Goal: Task Accomplishment & Management: Use online tool/utility

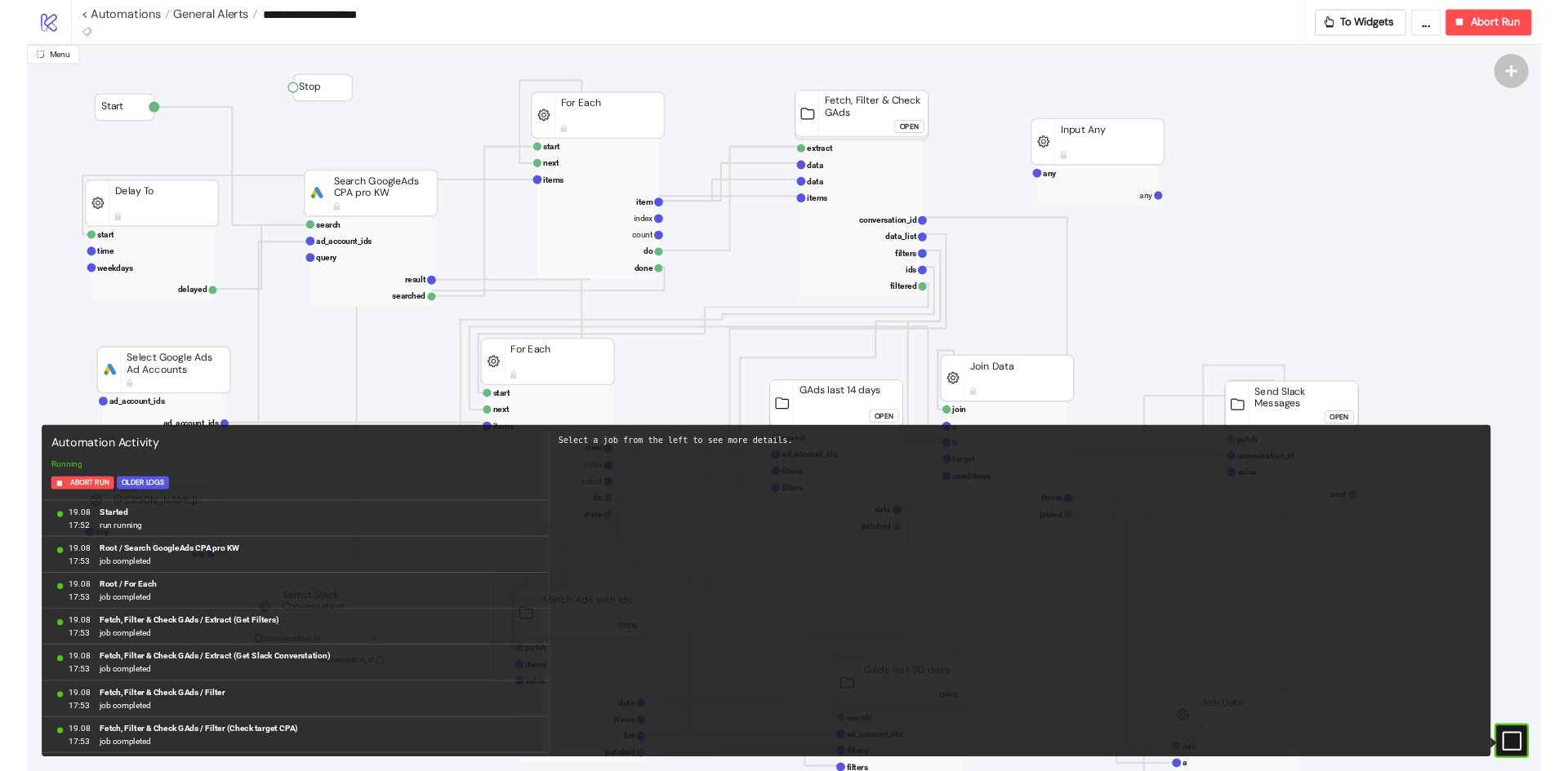
scroll to position [22275, 0]
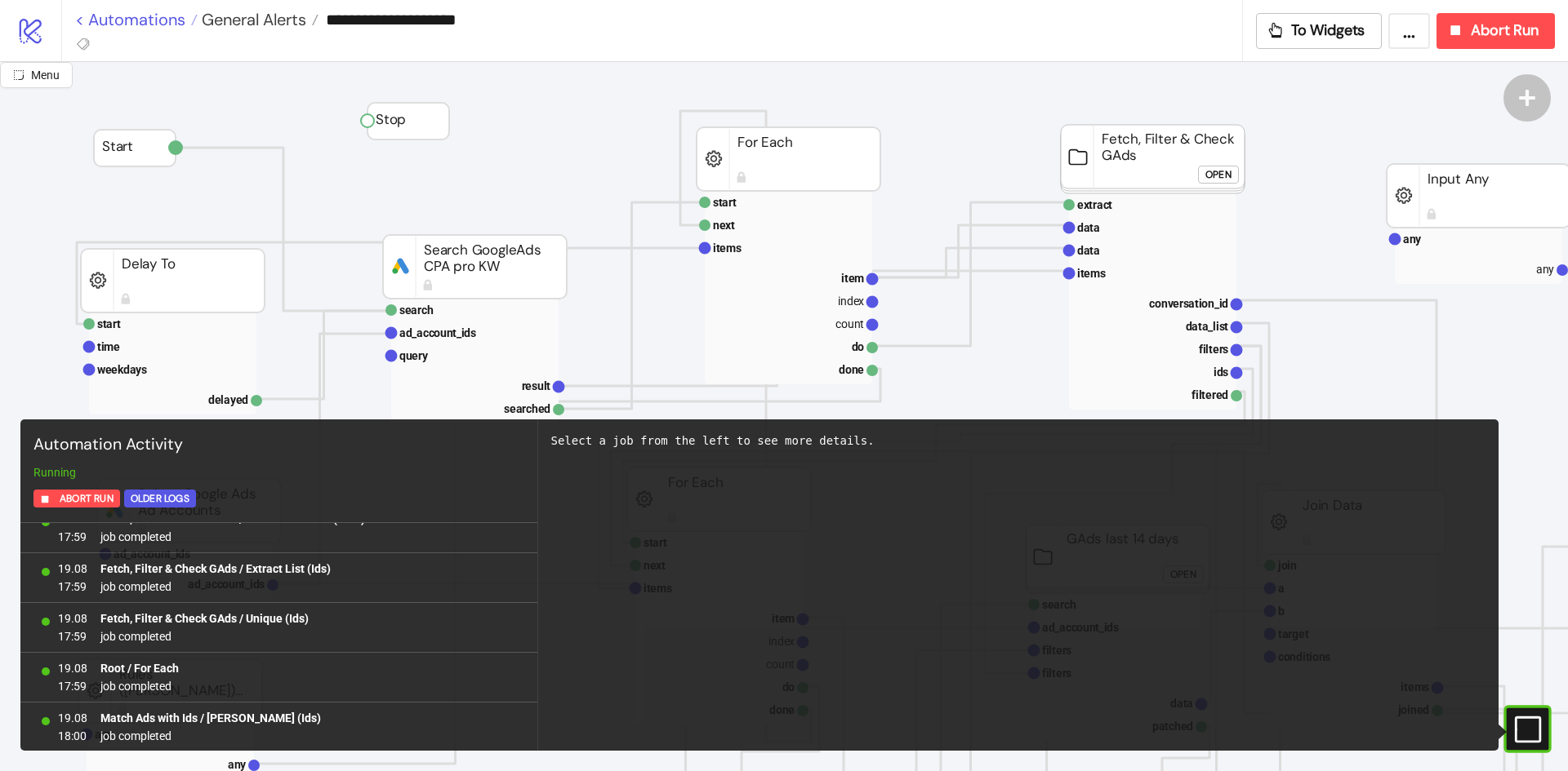
click at [155, 21] on link "< Automations" at bounding box center [136, 19] width 122 height 16
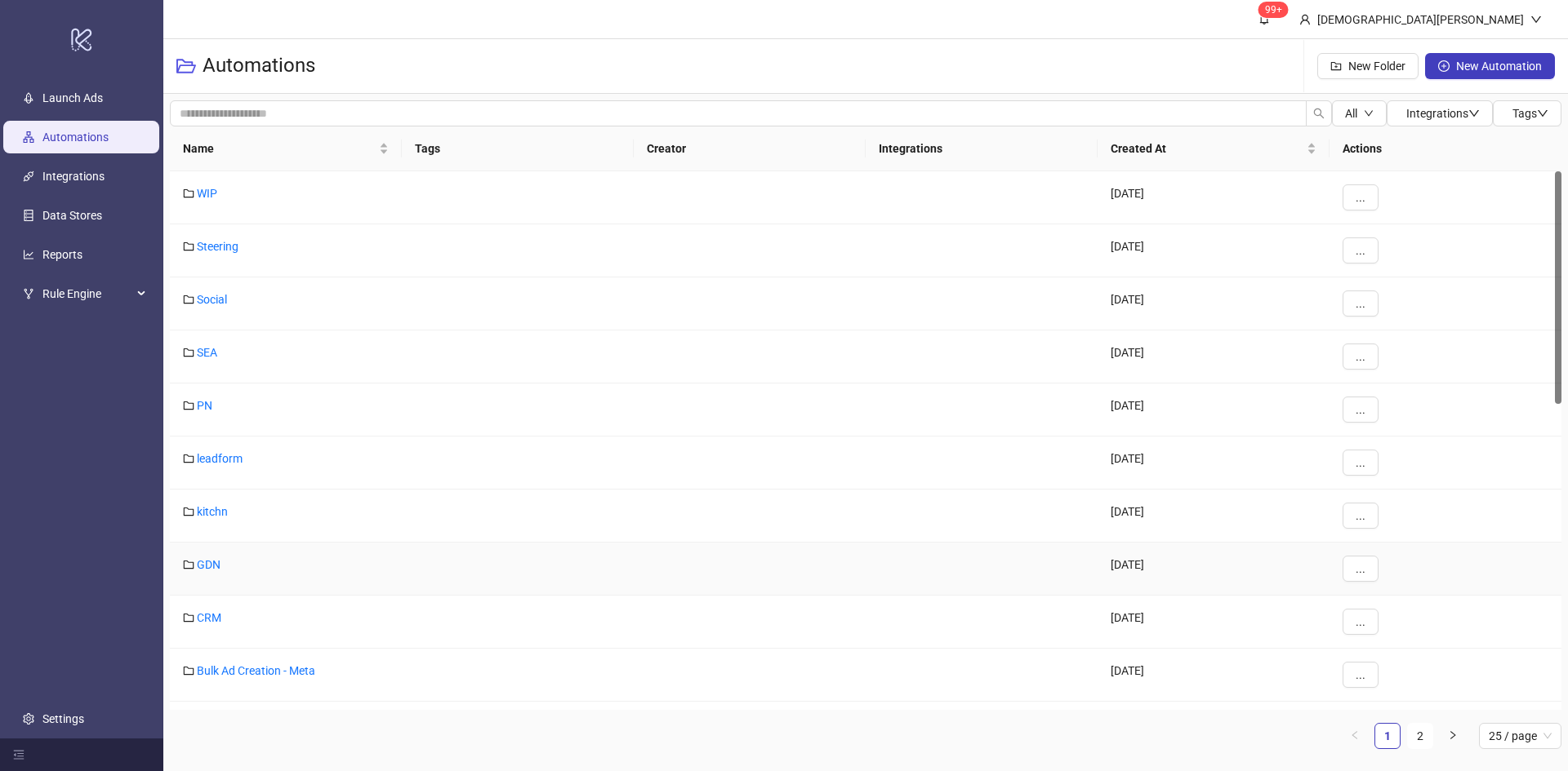
click at [215, 553] on div "GDN" at bounding box center [286, 569] width 232 height 53
click at [215, 555] on div "GDN" at bounding box center [286, 569] width 232 height 53
click at [213, 560] on link "GDN" at bounding box center [208, 564] width 23 height 13
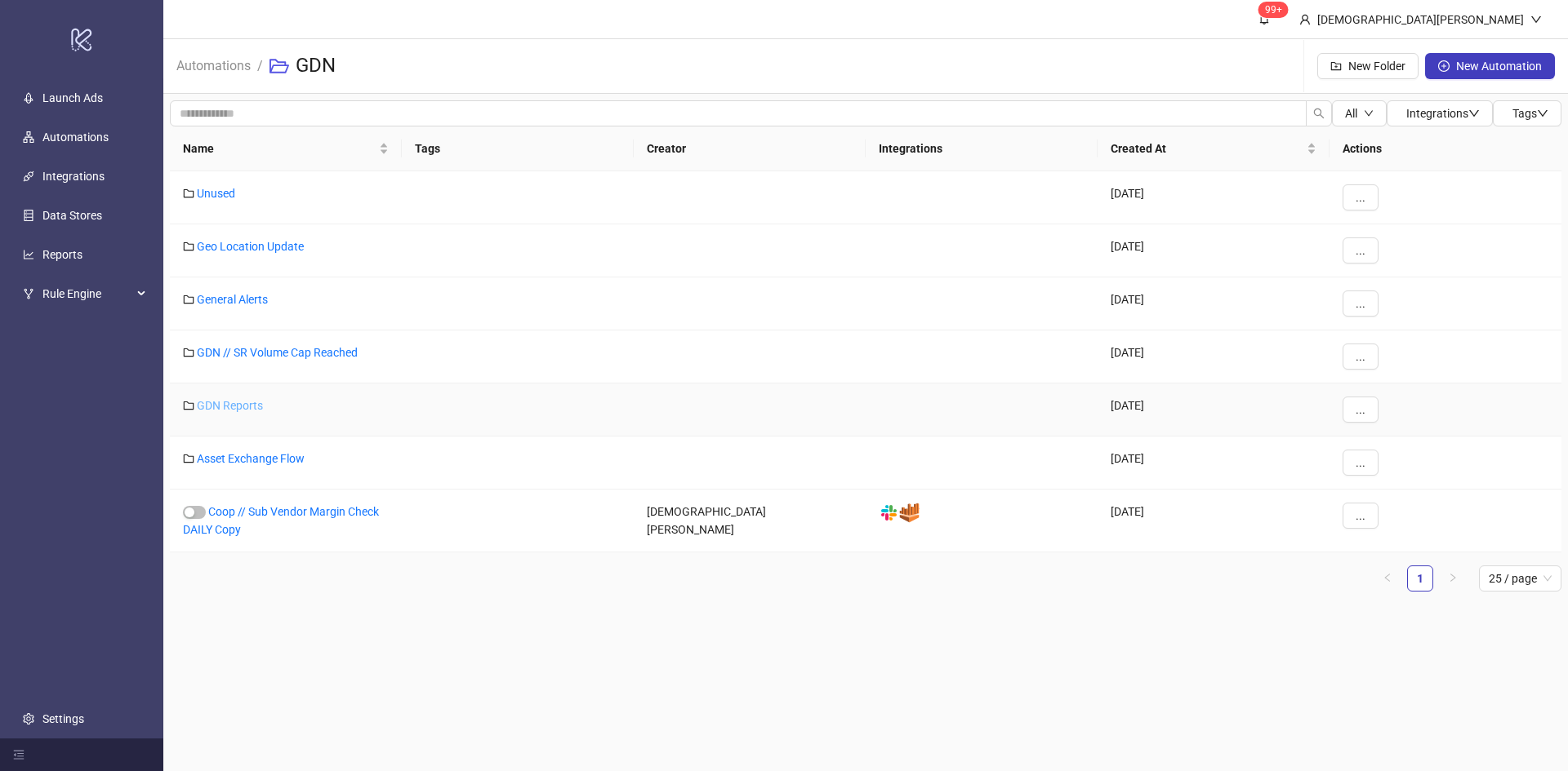
click at [252, 406] on link "GDN Reports" at bounding box center [230, 405] width 66 height 13
click at [246, 301] on link "General Alerts" at bounding box center [233, 299] width 71 height 13
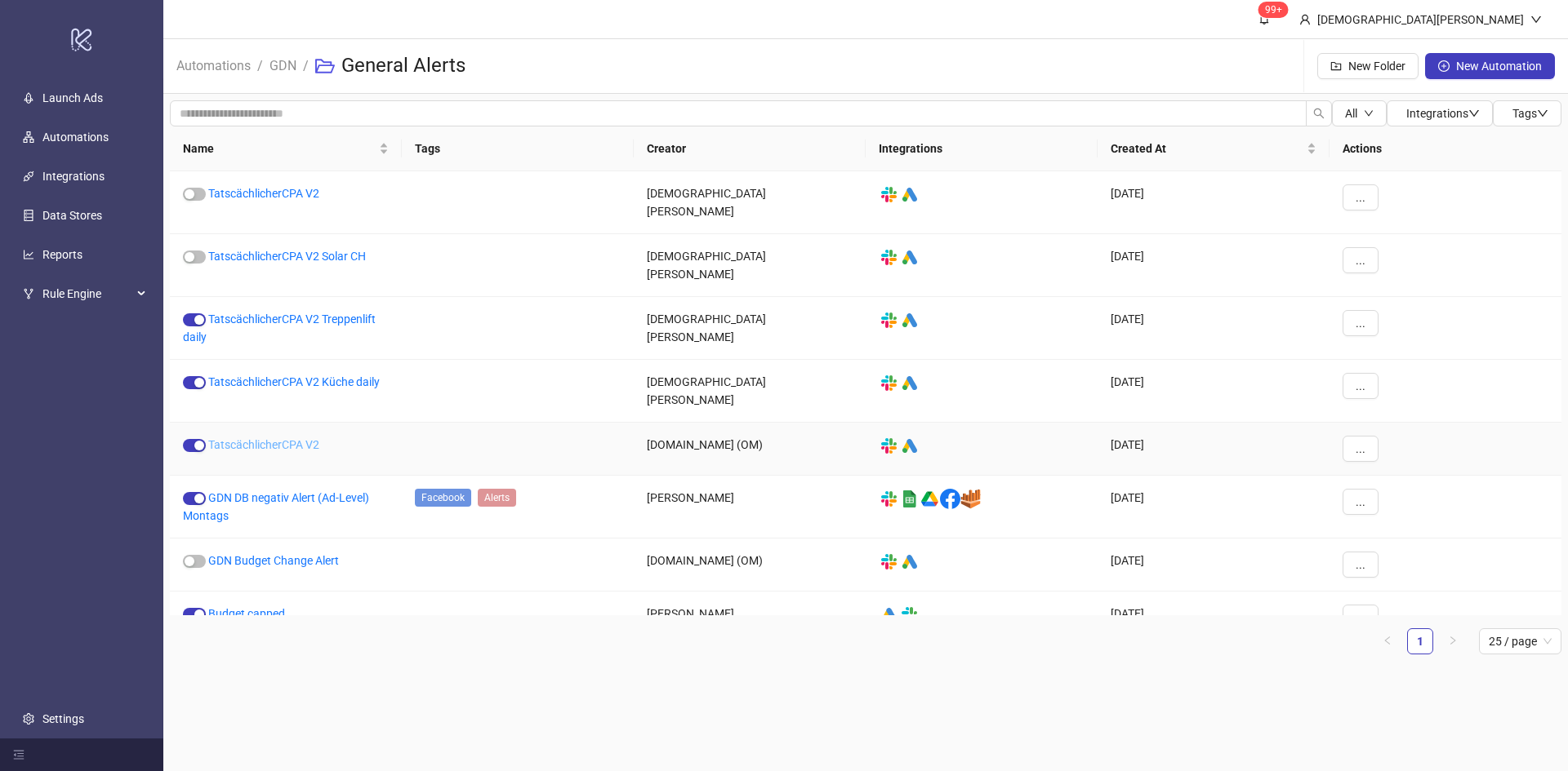
click at [279, 438] on link "TatscächlicherCPA V2" at bounding box center [264, 445] width 111 height 13
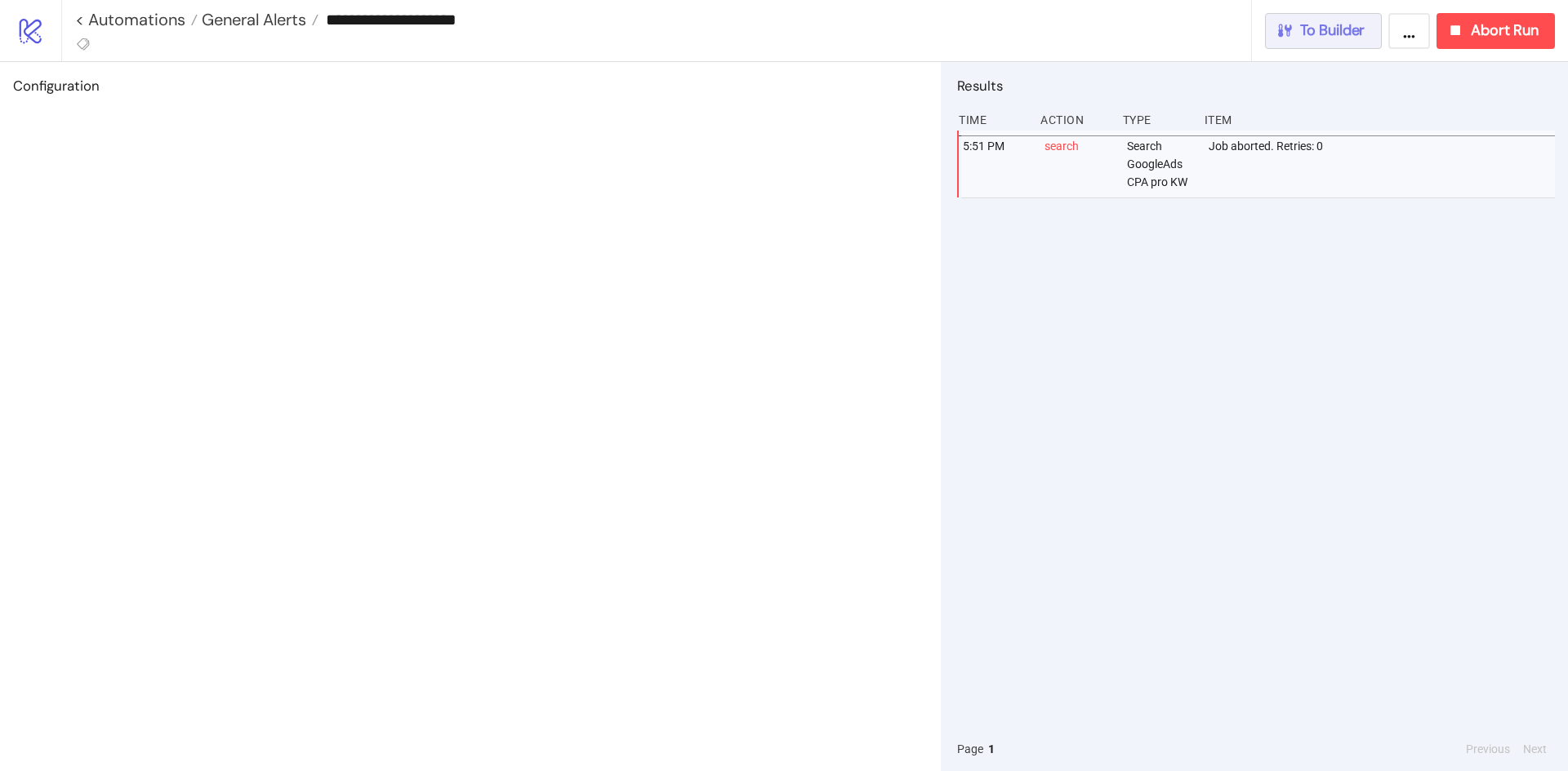
click at [1287, 30] on icon "button" at bounding box center [1285, 30] width 14 height 13
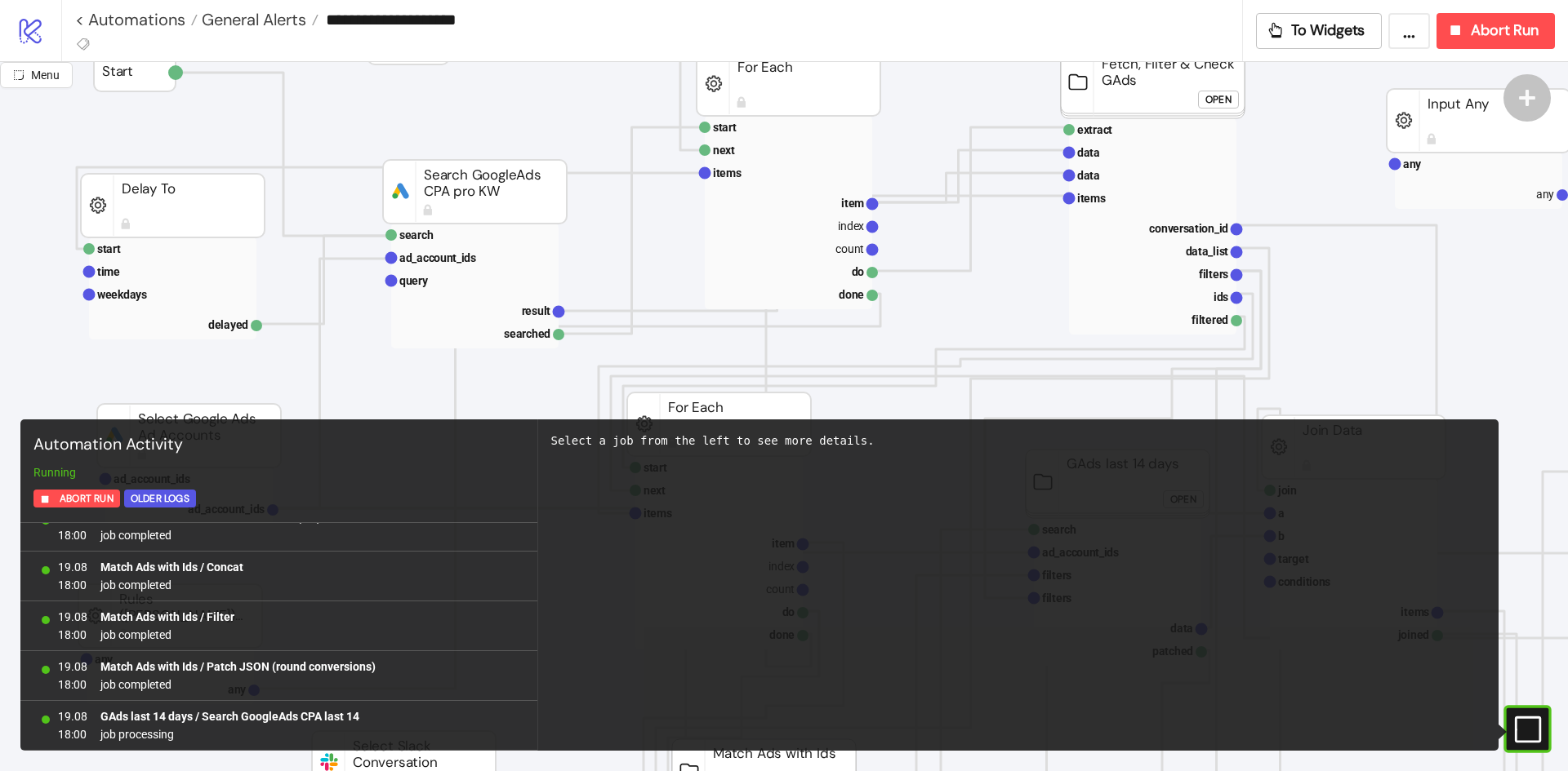
scroll to position [163, 0]
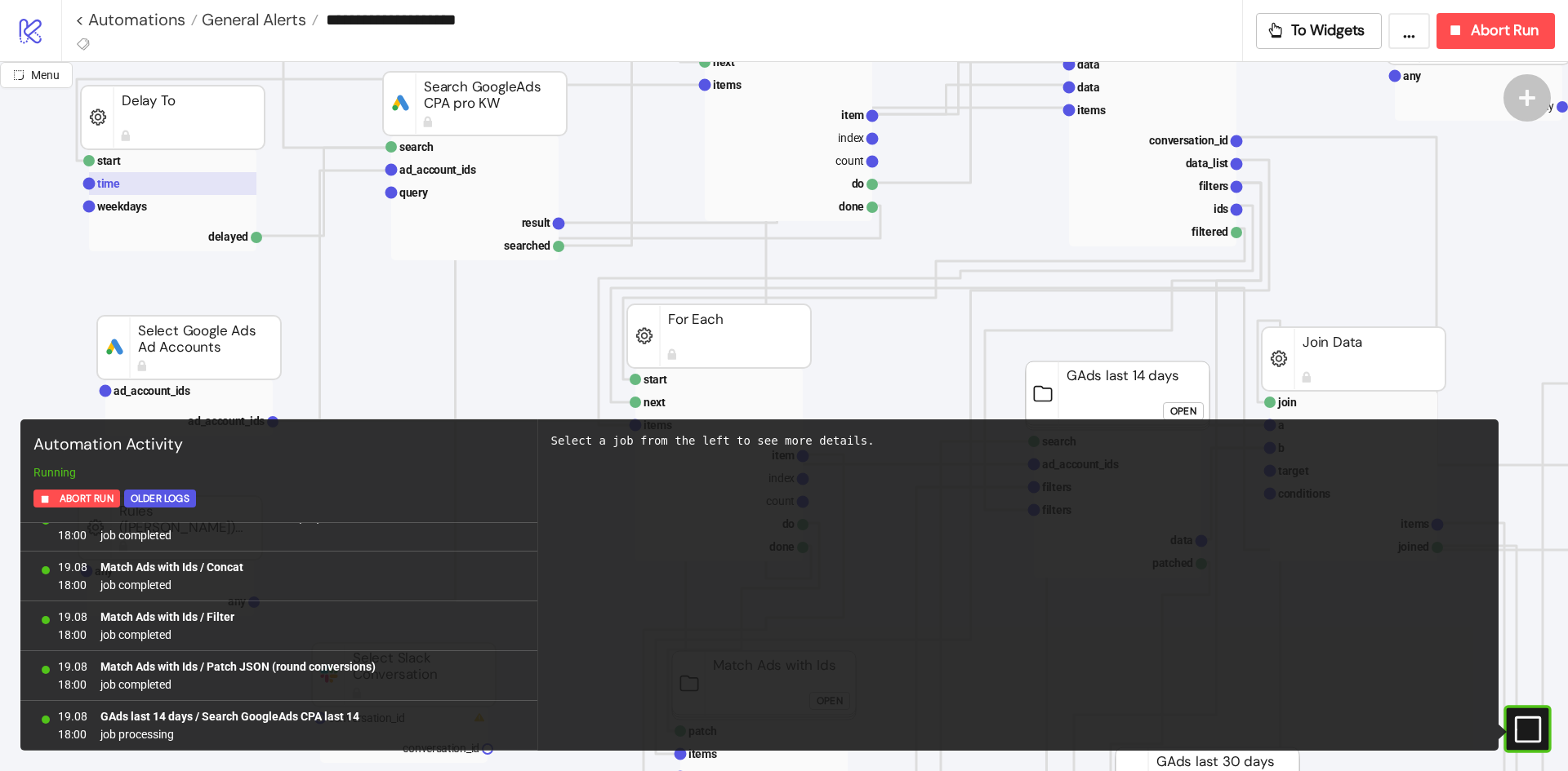
click at [205, 185] on rect at bounding box center [172, 183] width 168 height 23
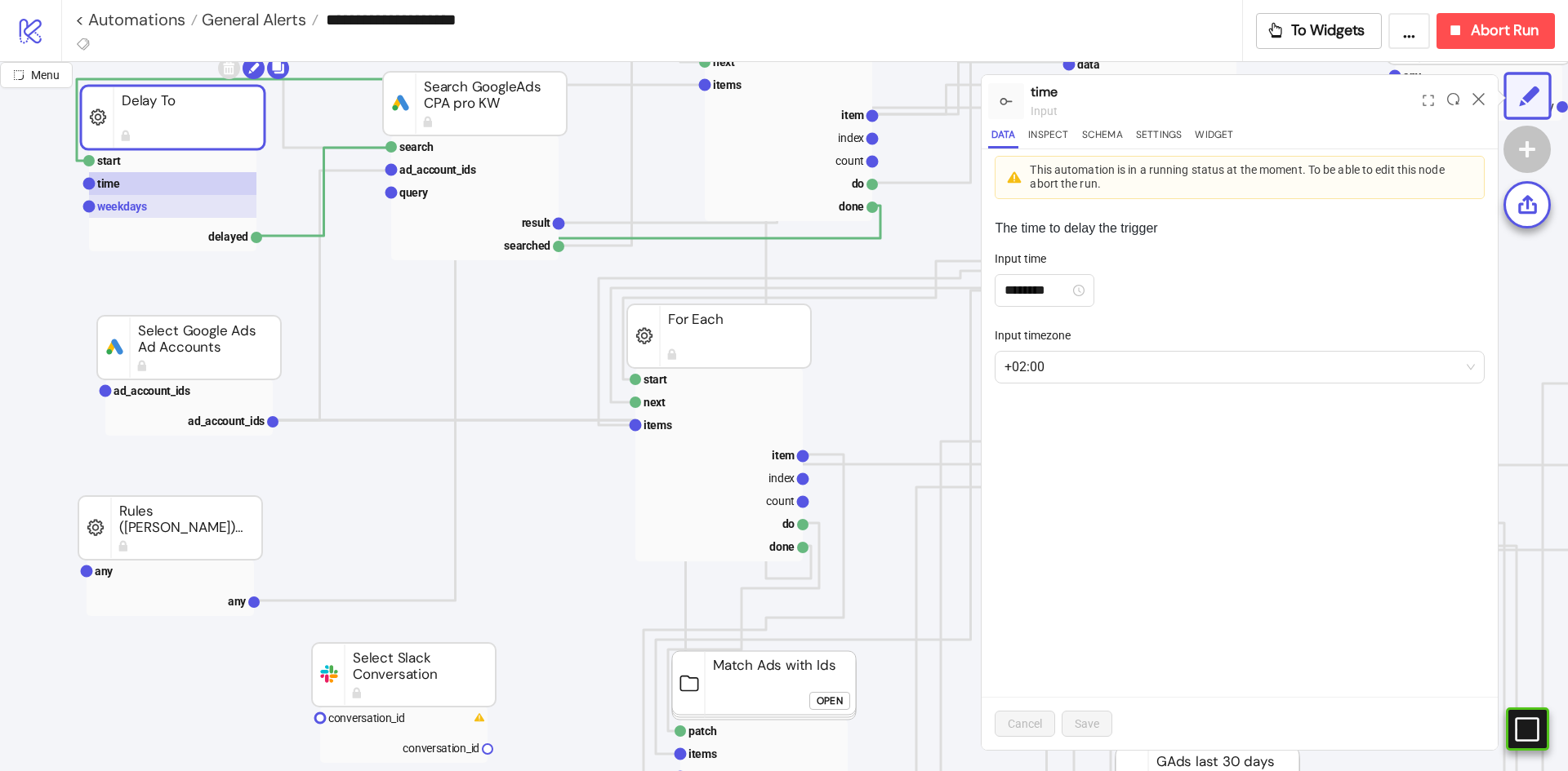
click at [198, 198] on rect at bounding box center [172, 207] width 168 height 23
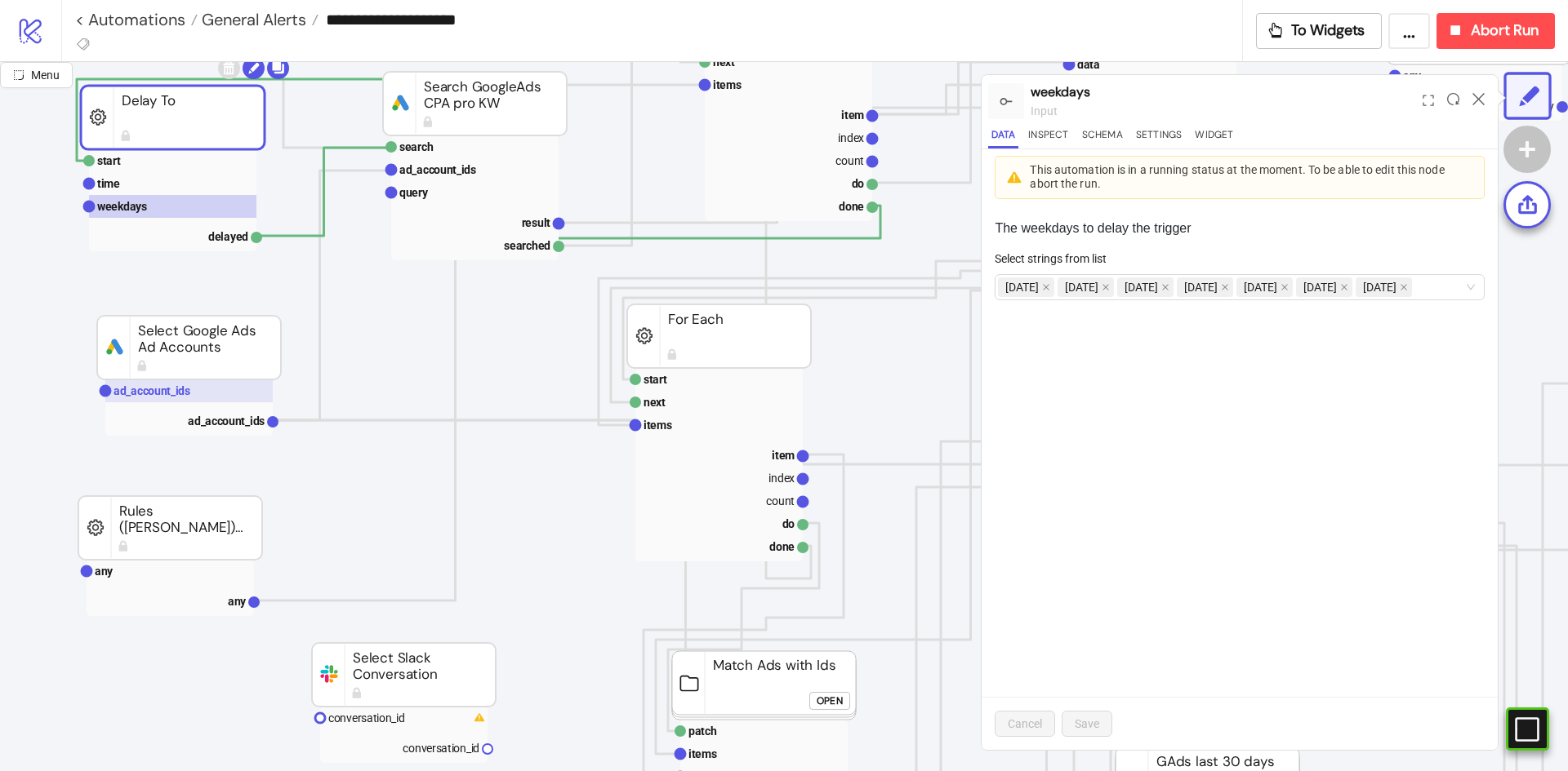
click at [185, 386] on text "ad_account_ids" at bounding box center [152, 391] width 76 height 13
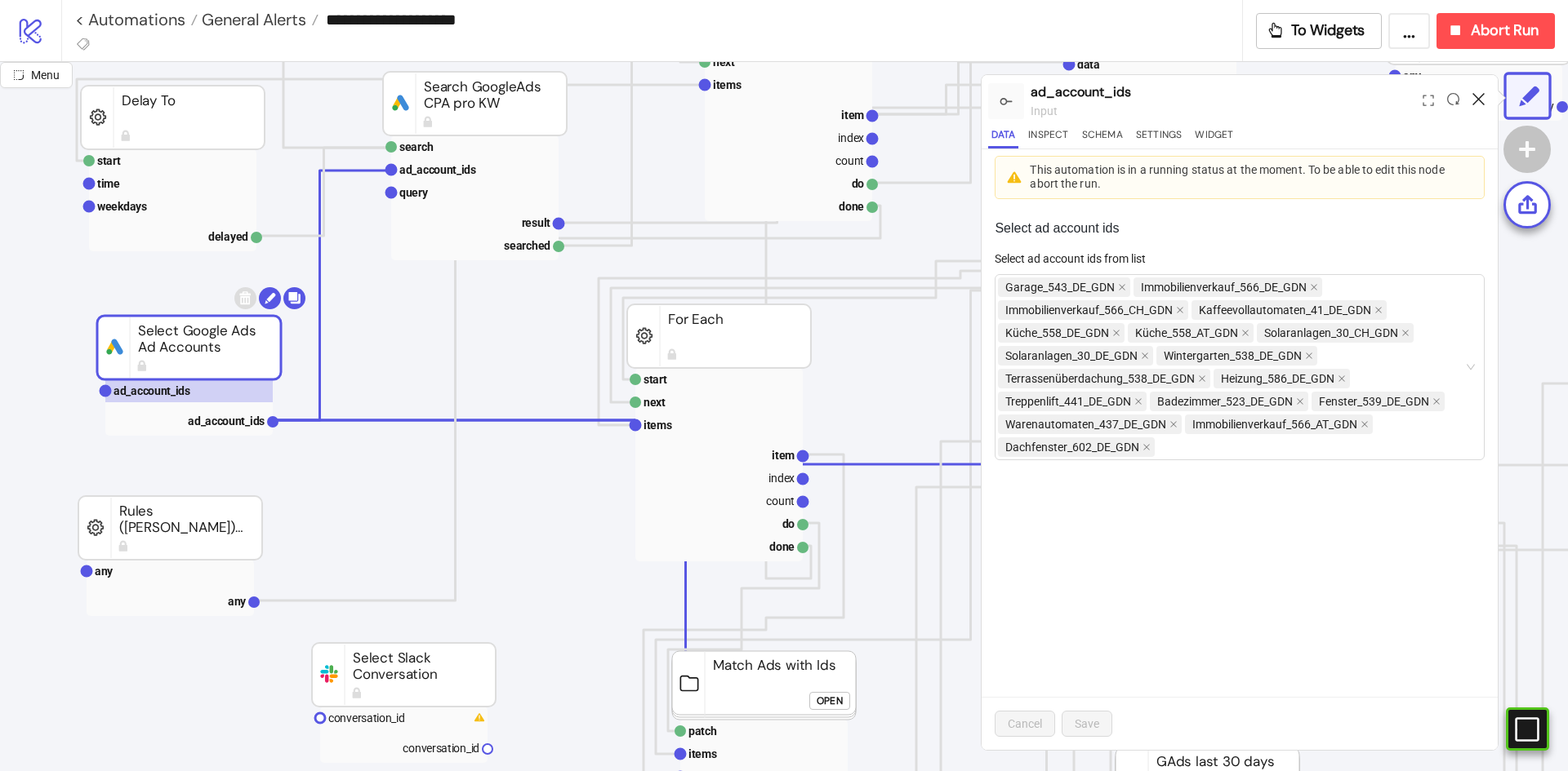
click at [1478, 97] on icon at bounding box center [1479, 99] width 12 height 12
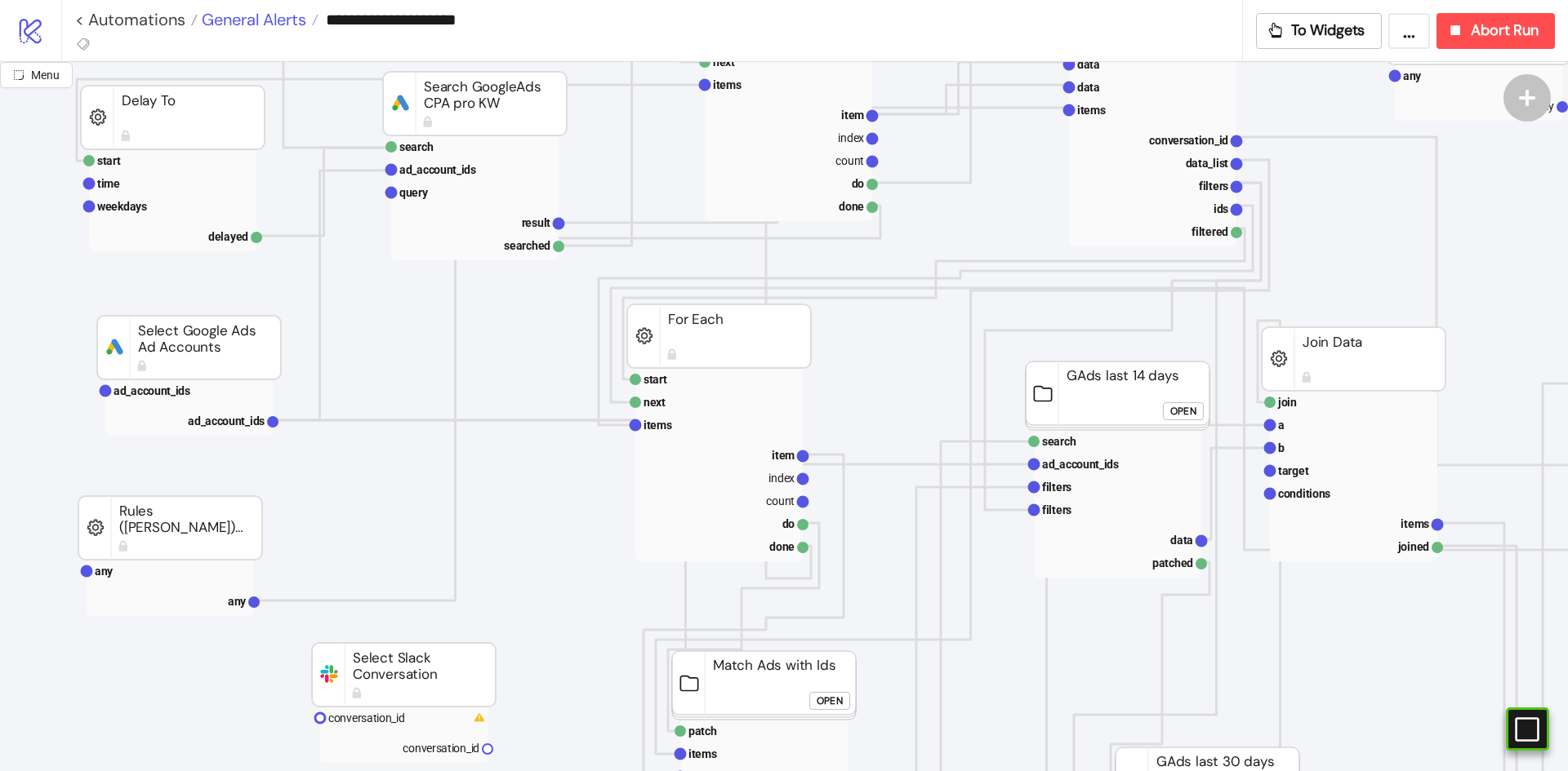
click at [211, 22] on span "General Alerts" at bounding box center [251, 19] width 109 height 21
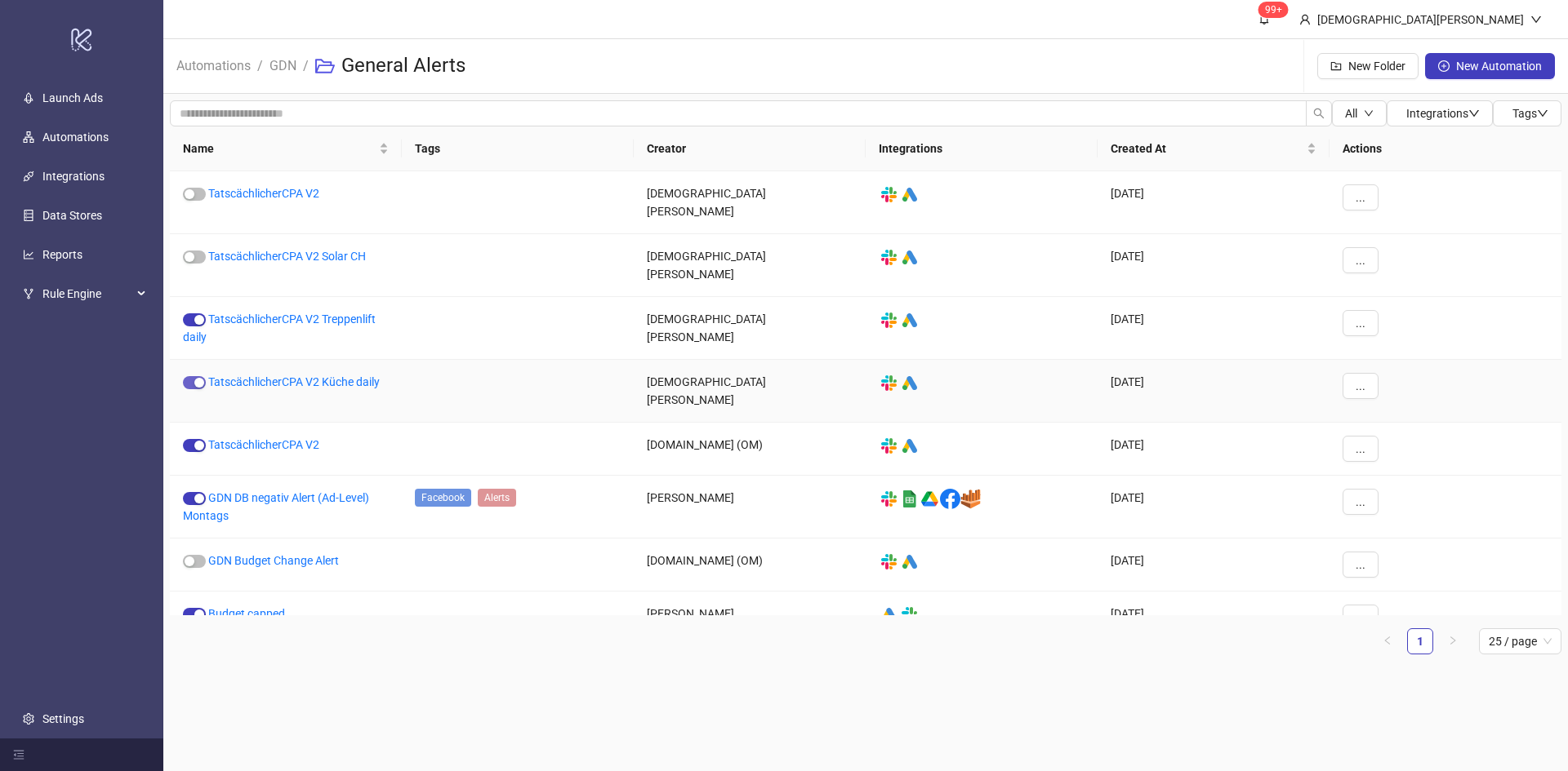
click at [191, 376] on span "button" at bounding box center [195, 382] width 23 height 13
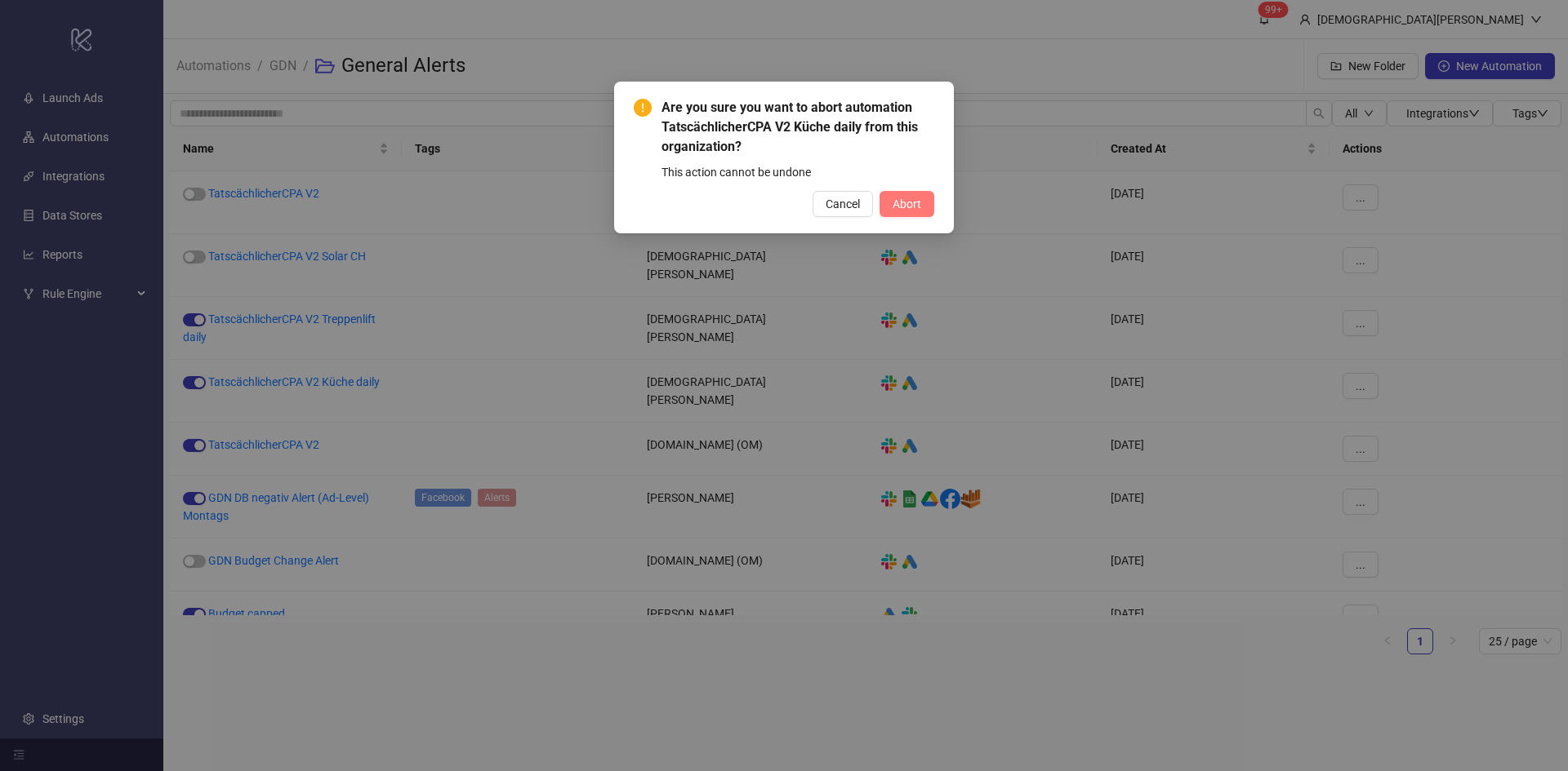
click at [897, 201] on span "Abort" at bounding box center [906, 203] width 29 height 13
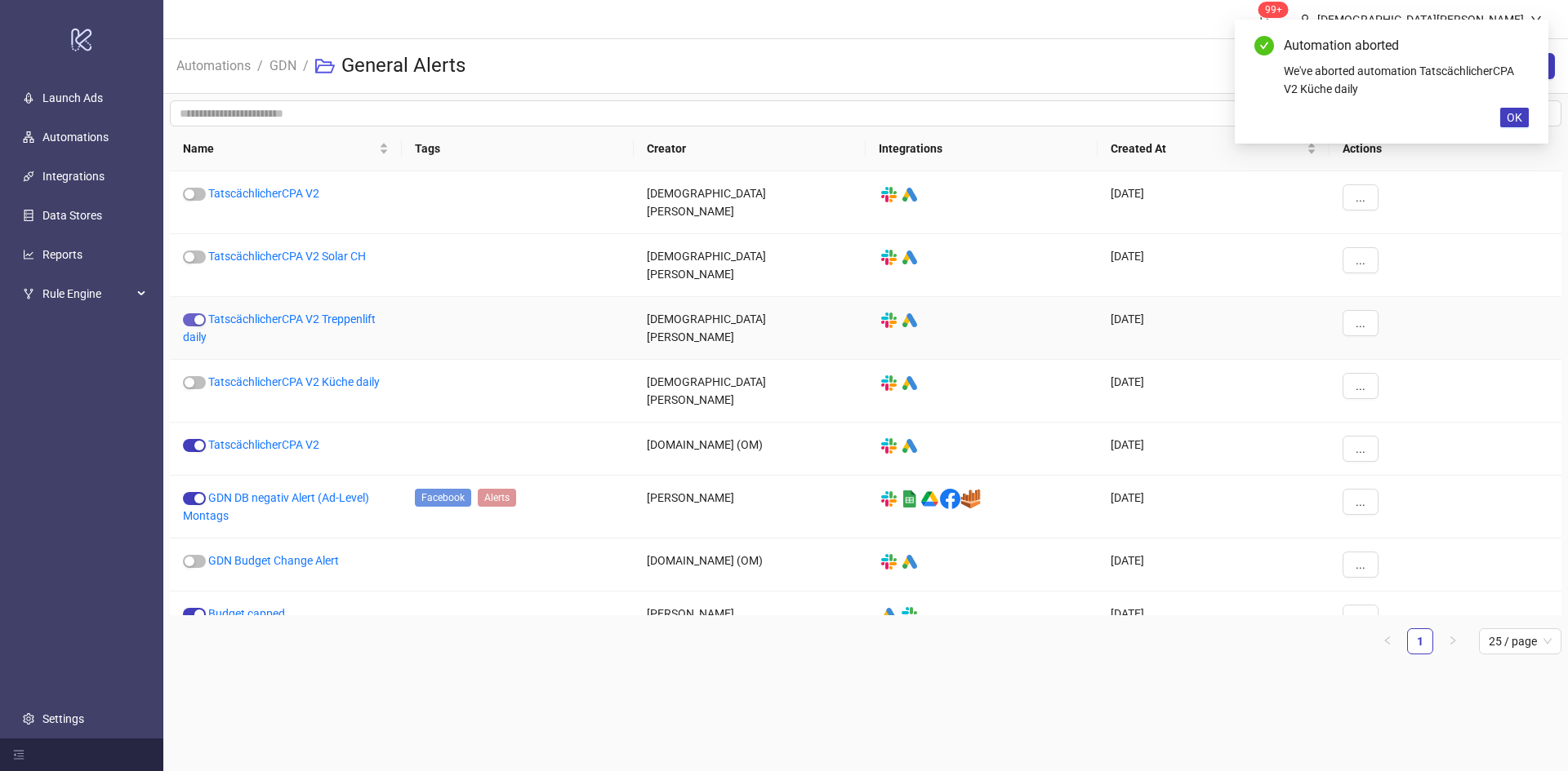
click at [195, 315] on div "button" at bounding box center [199, 320] width 10 height 10
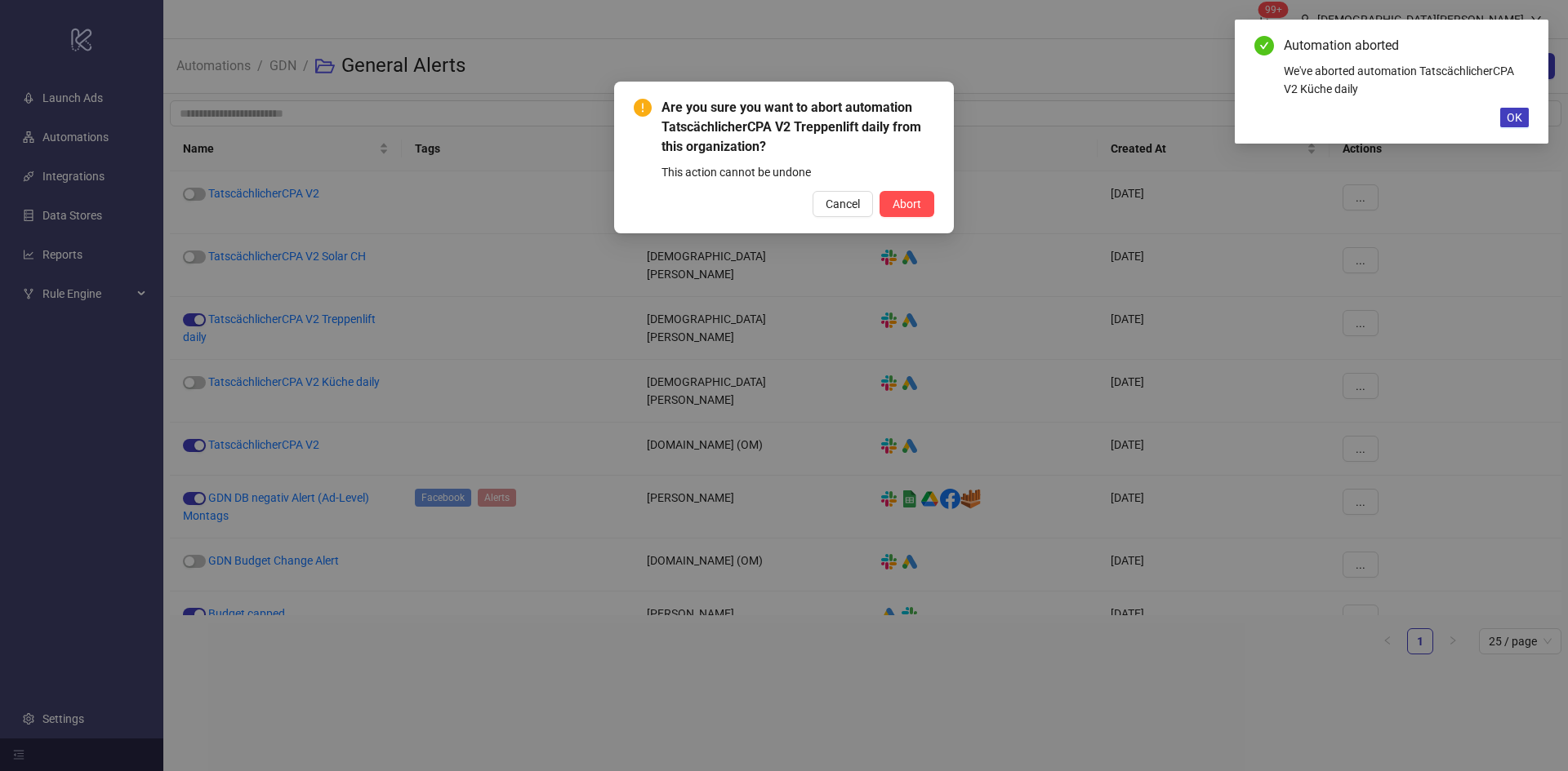
click at [929, 197] on button "Abort" at bounding box center [906, 204] width 55 height 26
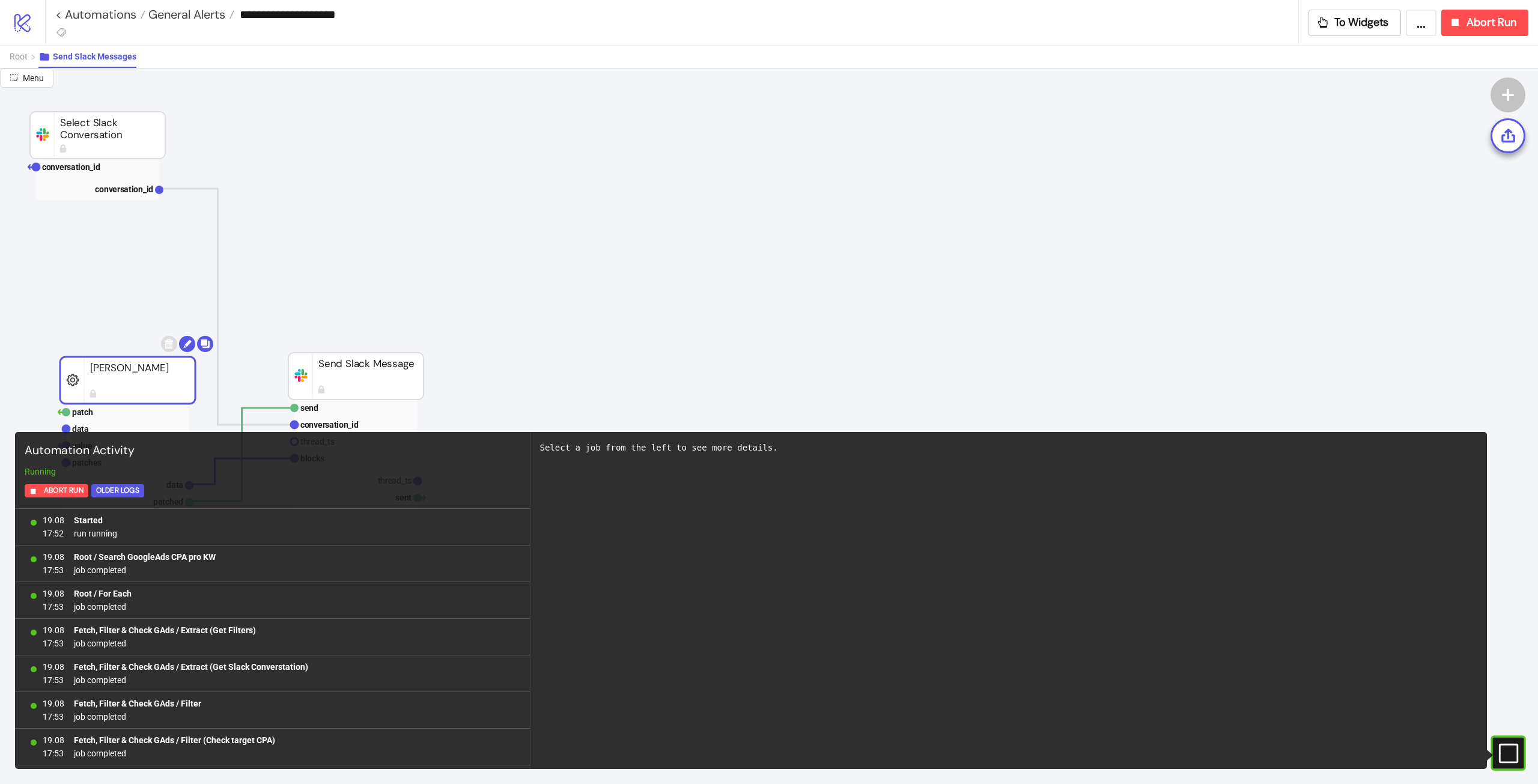
scroll to position [16392, 0]
